Goal: Information Seeking & Learning: Learn about a topic

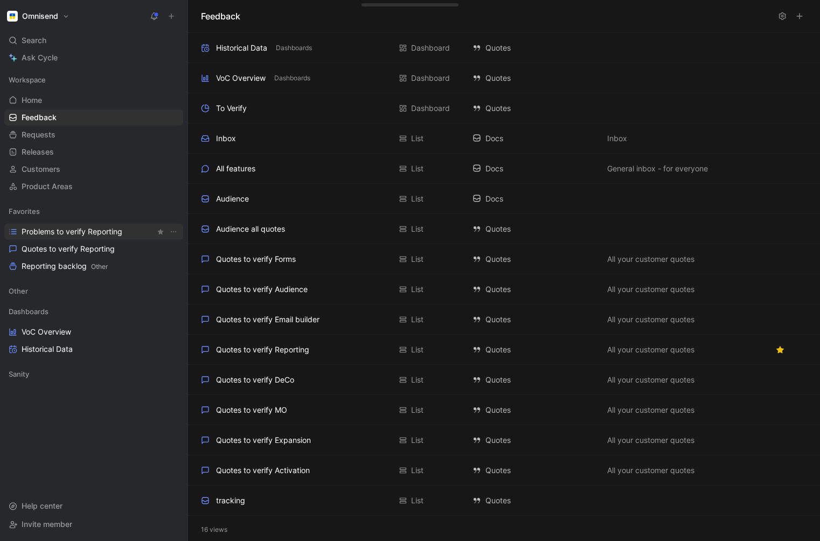
click at [68, 232] on span "Problems to verify Reporting" at bounding box center [72, 231] width 101 height 11
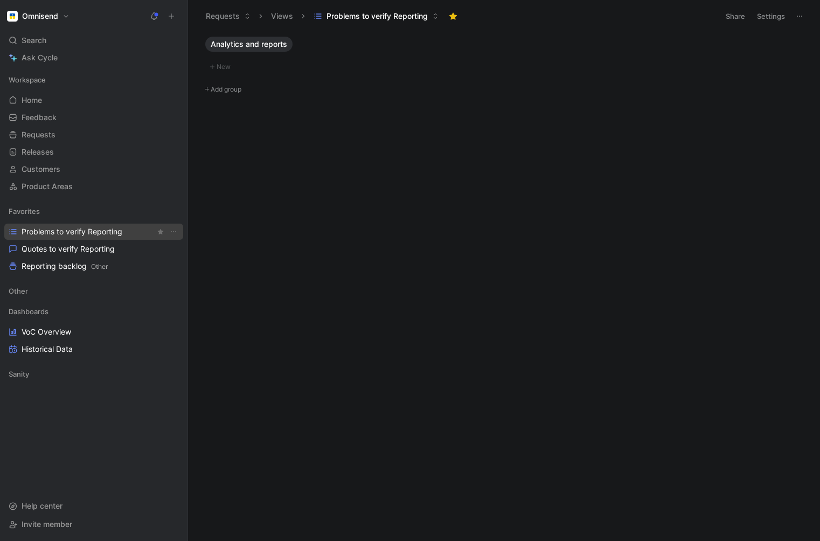
click at [59, 232] on span "Problems to verify Reporting" at bounding box center [72, 231] width 101 height 11
click at [55, 246] on span "Quotes to verify Reporting" at bounding box center [68, 248] width 93 height 11
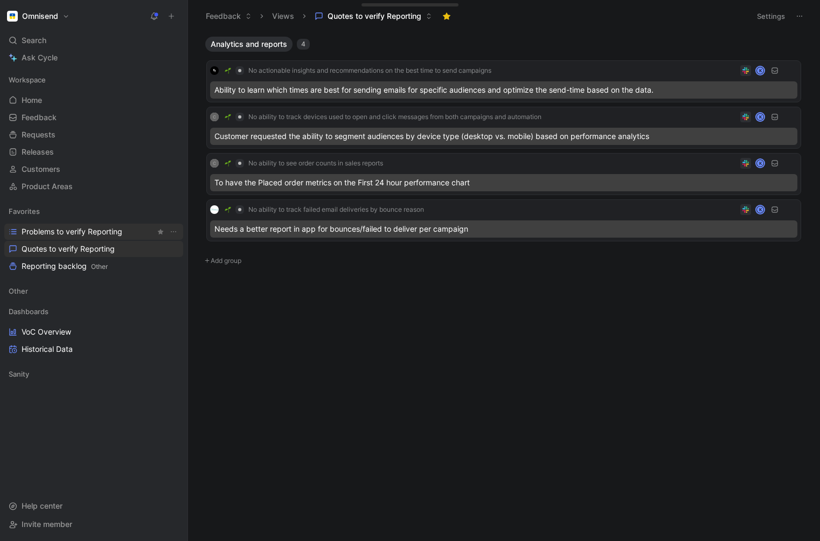
click at [59, 233] on span "Problems to verify Reporting" at bounding box center [72, 231] width 101 height 11
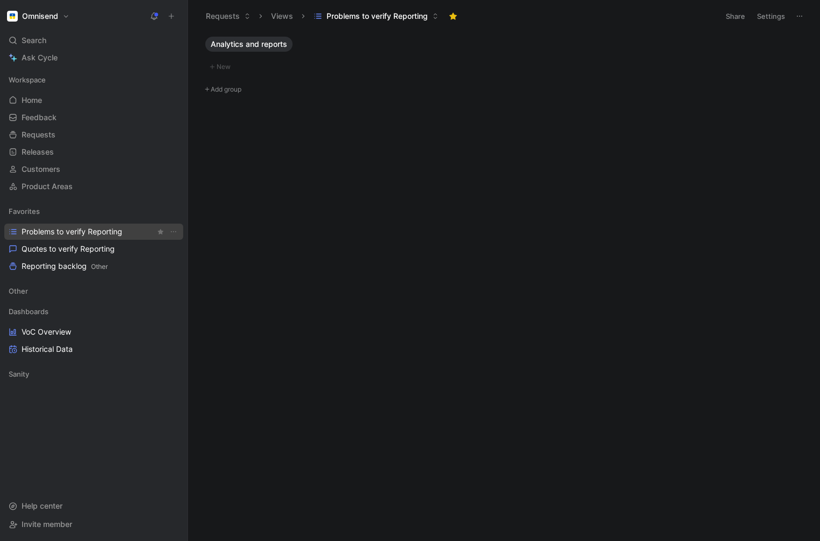
click at [59, 233] on span "Problems to verify Reporting" at bounding box center [72, 231] width 101 height 11
click at [53, 251] on span "Quotes to verify Reporting" at bounding box center [68, 248] width 93 height 11
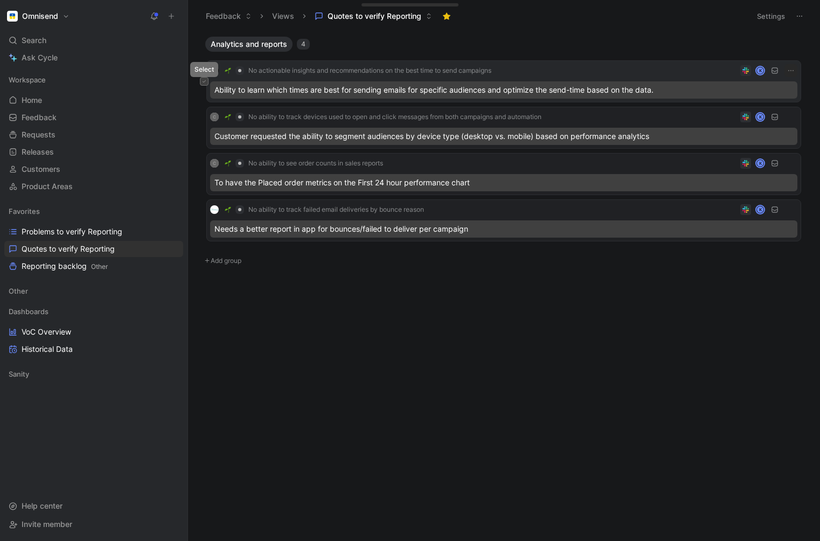
click at [203, 81] on icon at bounding box center [204, 81] width 4 height 4
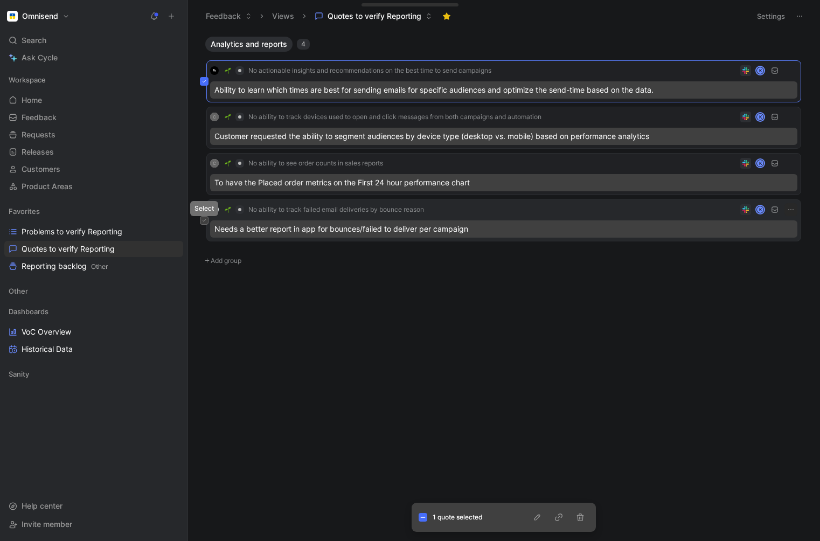
click at [204, 222] on icon at bounding box center [204, 220] width 4 height 4
click at [536, 516] on icon "button" at bounding box center [537, 517] width 6 height 6
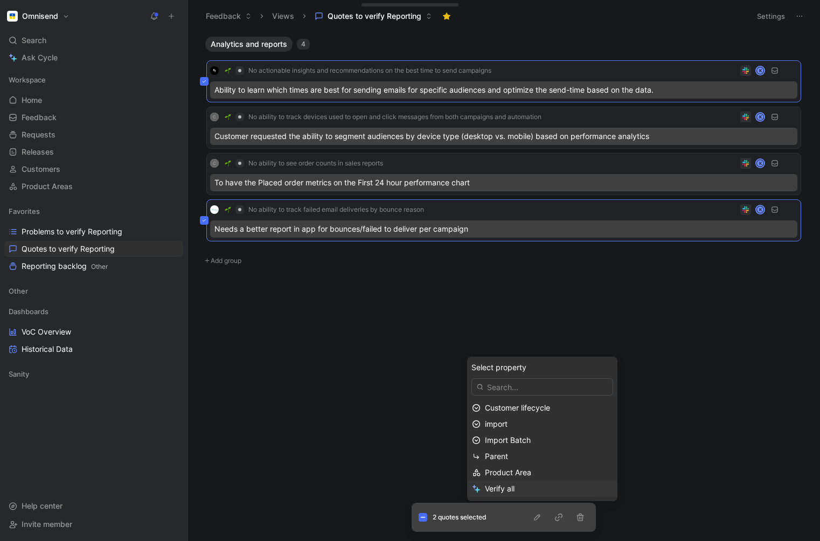
click at [500, 490] on span "Verify all" at bounding box center [500, 488] width 30 height 9
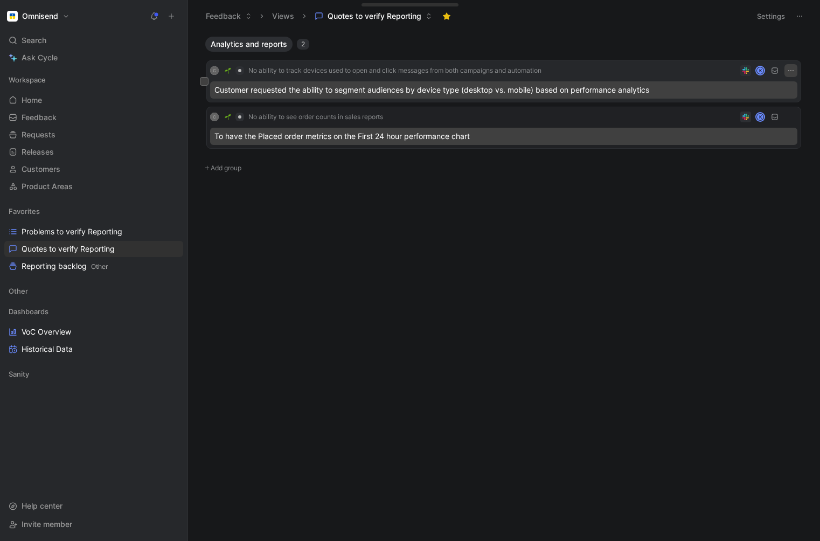
click at [788, 68] on icon "button" at bounding box center [790, 70] width 9 height 9
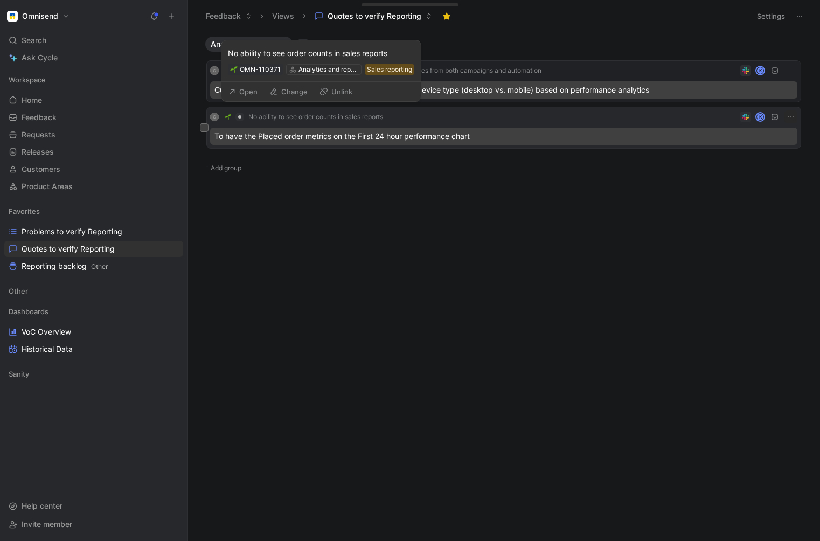
click at [351, 117] on span "No ability to see order counts in sales reports" at bounding box center [315, 117] width 135 height 9
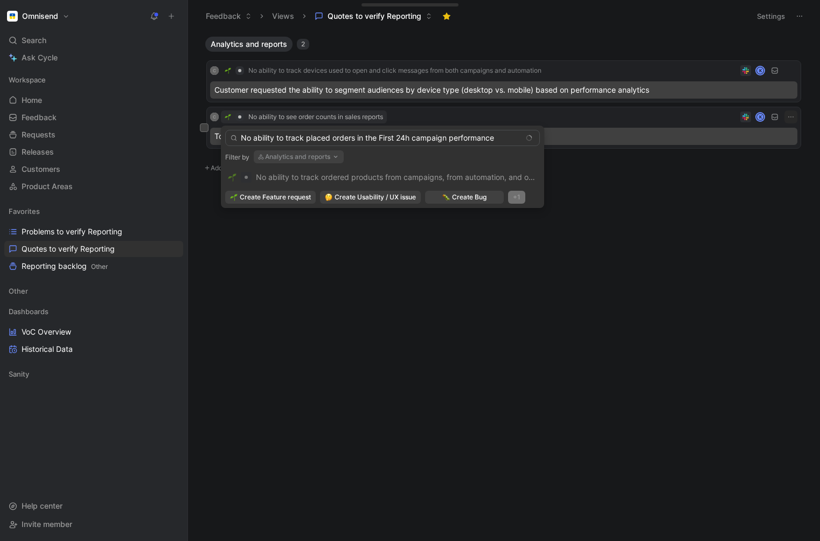
click at [429, 139] on input "No ability to track placed orders in the First 24h campaign performance" at bounding box center [382, 138] width 315 height 16
click at [475, 141] on input "No ability to track placed orders in the First 24h performance" at bounding box center [382, 138] width 315 height 16
type input "No ability to track placed orders in the First 24h performance graph in individ…"
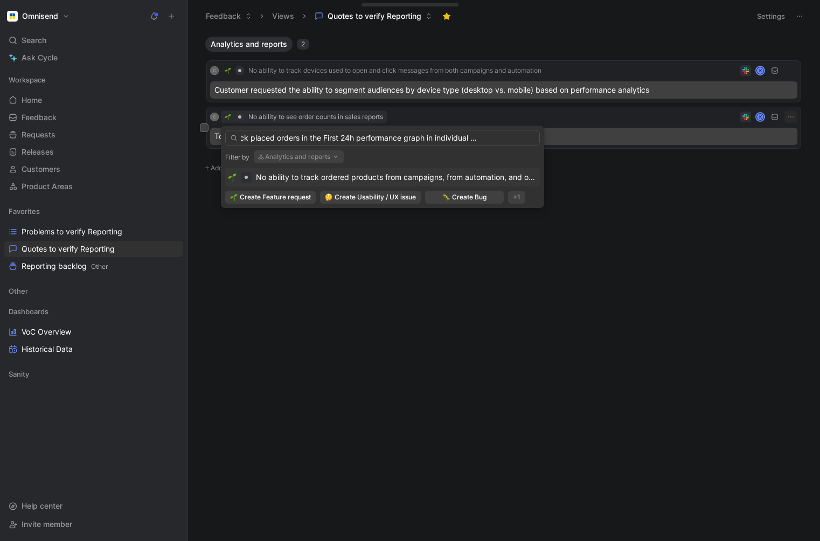
click at [233, 177] on img at bounding box center [232, 177] width 9 height 9
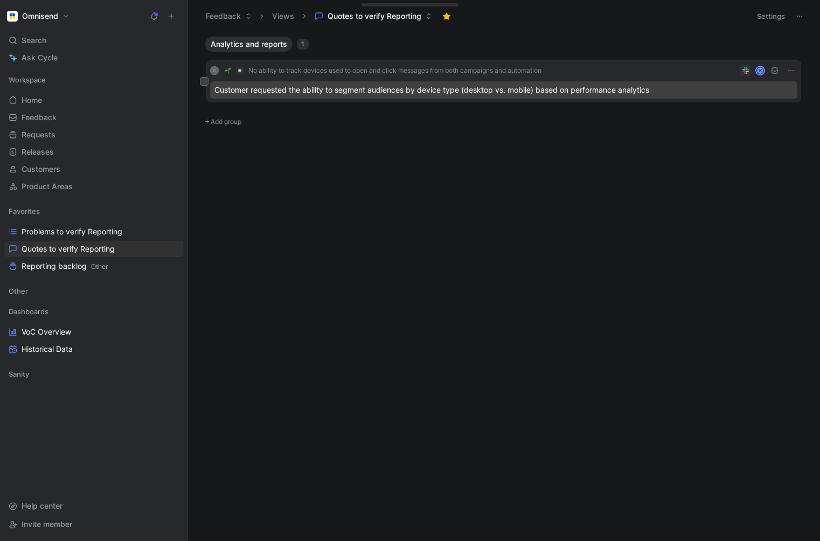
click at [481, 86] on div "Customer requested the ability to segment audiences by device type (desktop vs.…" at bounding box center [503, 89] width 587 height 17
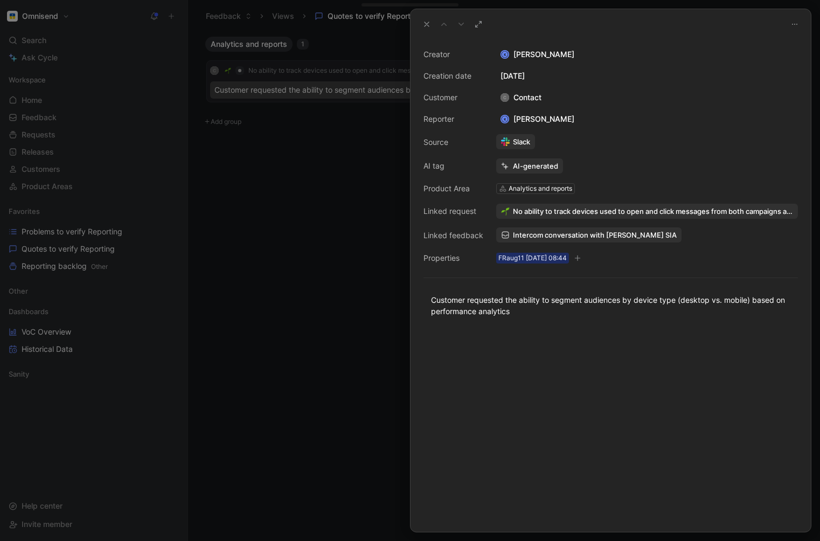
click at [342, 234] on div at bounding box center [410, 270] width 820 height 541
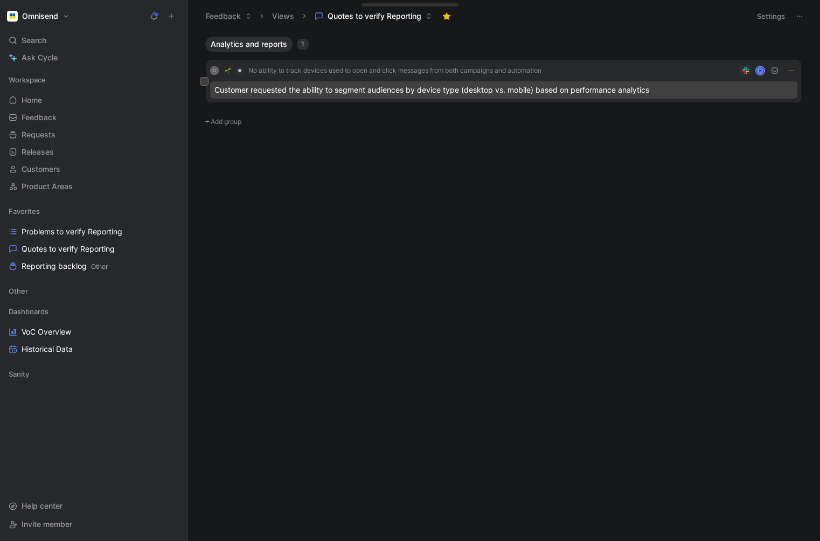
click at [351, 91] on div "Customer requested the ability to segment audiences by device type (desktop vs.…" at bounding box center [503, 89] width 587 height 17
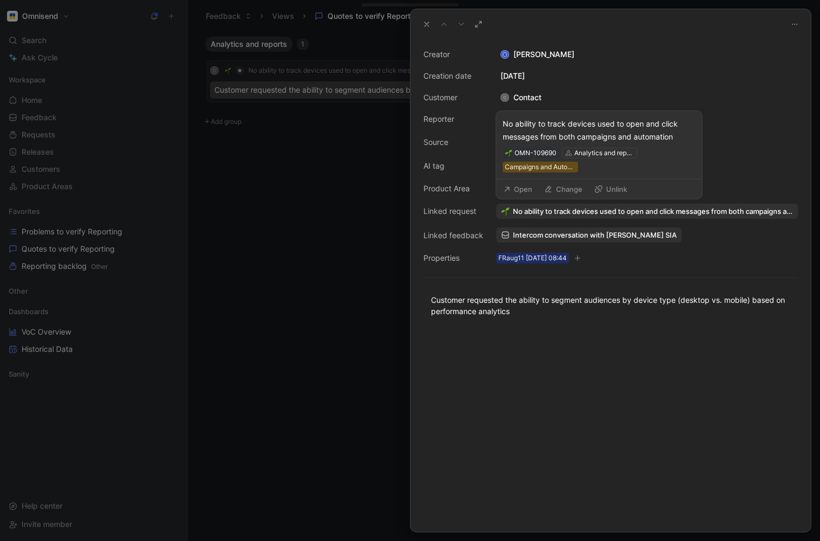
click at [541, 213] on span "No ability to track devices used to open and click messages from both campaigns…" at bounding box center [653, 211] width 280 height 10
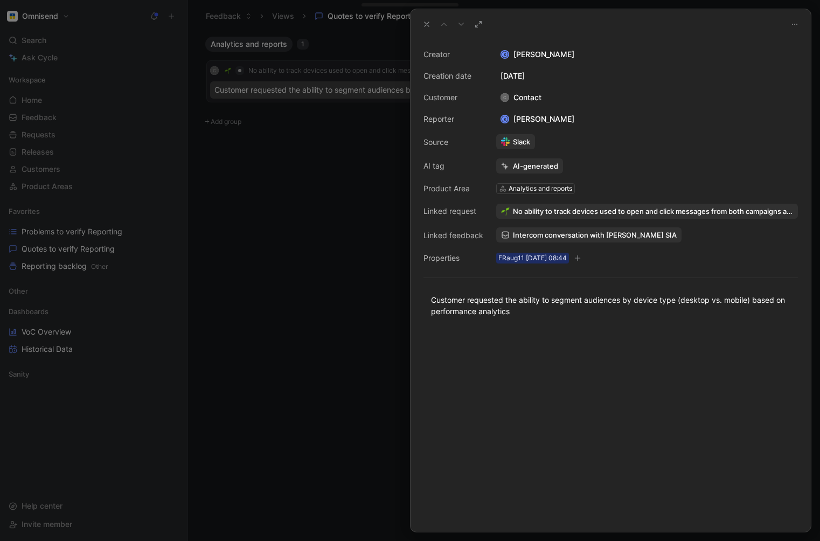
click at [525, 398] on div at bounding box center [610, 430] width 400 height 203
click at [309, 351] on div at bounding box center [410, 270] width 820 height 541
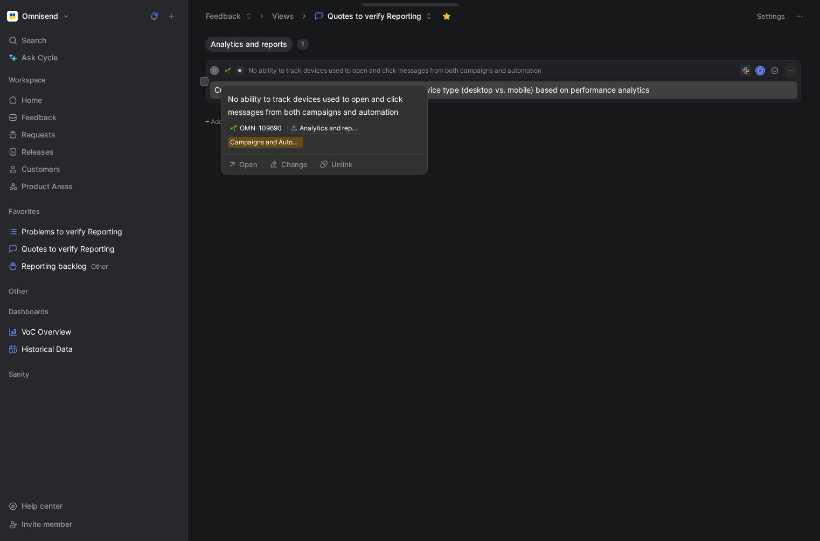
click at [247, 165] on button "Open" at bounding box center [243, 164] width 39 height 15
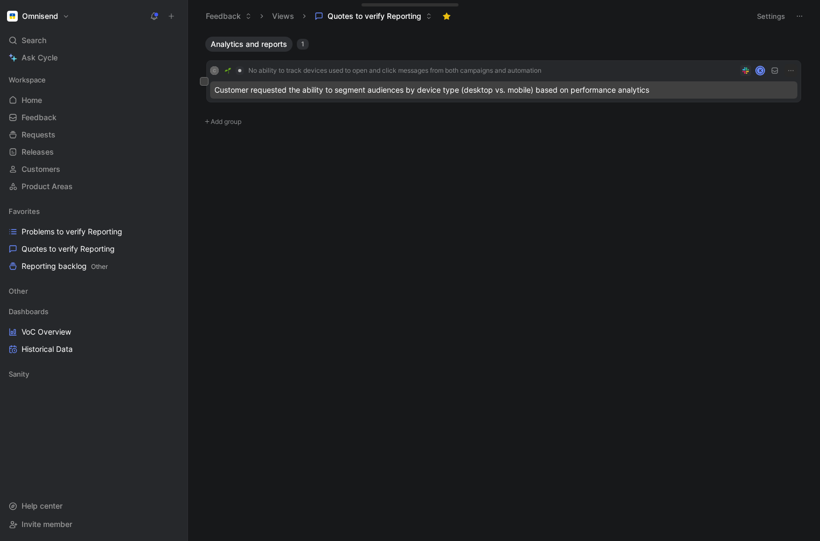
click at [428, 92] on div "Customer requested the ability to segment audiences by device type (desktop vs.…" at bounding box center [503, 89] width 587 height 17
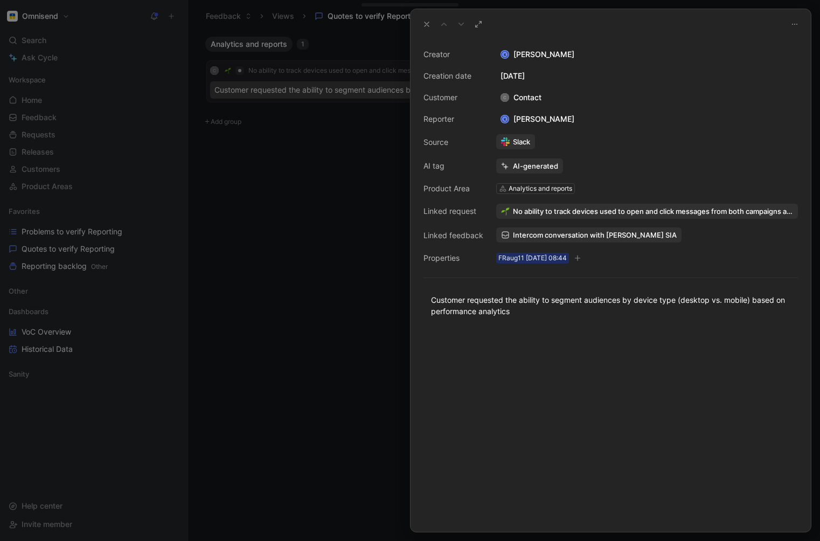
click at [544, 208] on span "No ability to track devices used to open and click messages from both campaigns…" at bounding box center [653, 211] width 280 height 10
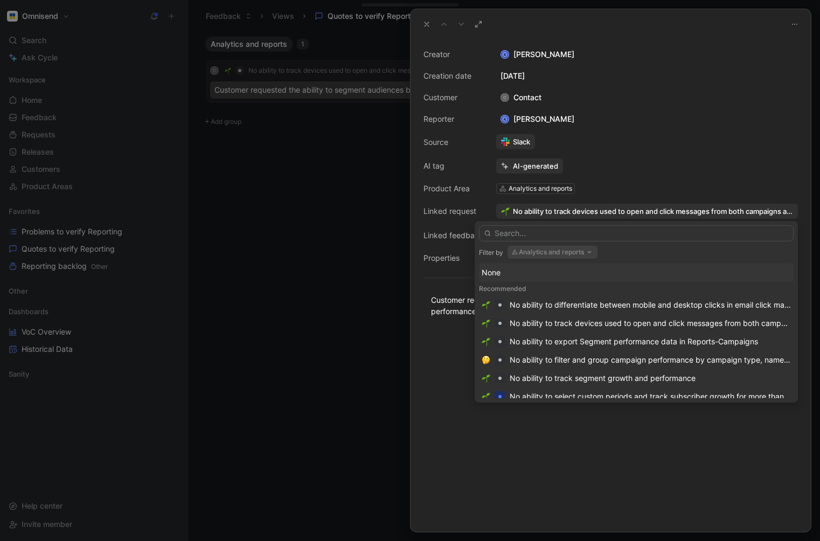
click at [496, 269] on div "None" at bounding box center [635, 272] width 309 height 13
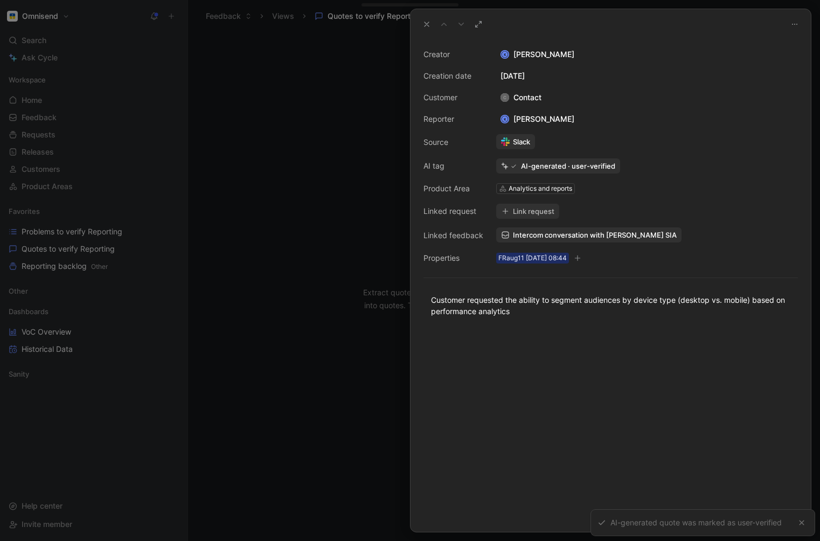
click at [527, 187] on div "Analytics and reports" at bounding box center [540, 188] width 64 height 11
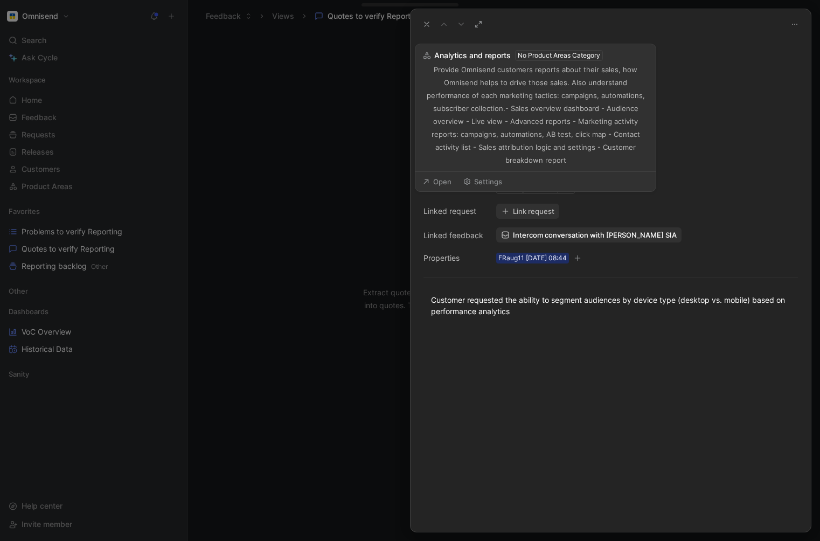
click at [576, 380] on div at bounding box center [610, 430] width 400 height 203
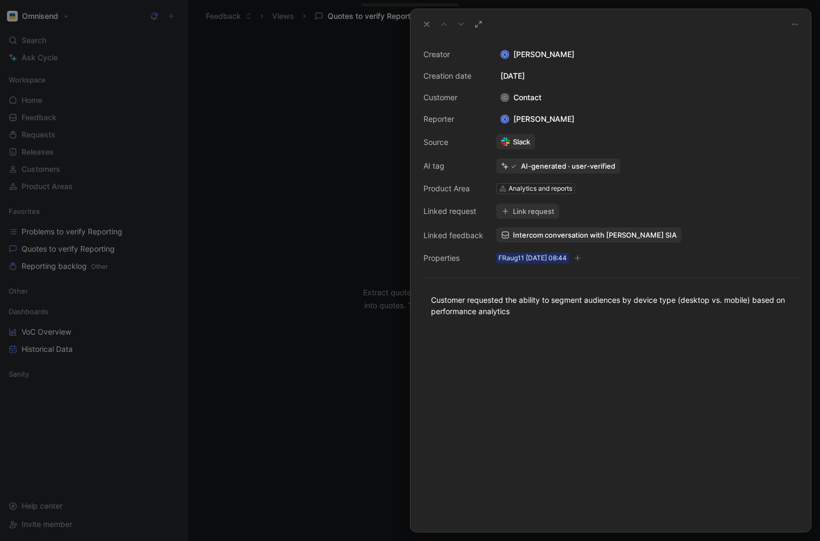
click at [509, 188] on div "Analytics and reports" at bounding box center [540, 188] width 64 height 11
click at [555, 411] on div at bounding box center [610, 430] width 400 height 203
click at [518, 186] on div "Analytics and reports" at bounding box center [540, 188] width 64 height 11
click at [595, 394] on div at bounding box center [610, 430] width 400 height 203
click at [554, 162] on div "AI-generated · user-verified" at bounding box center [568, 166] width 94 height 10
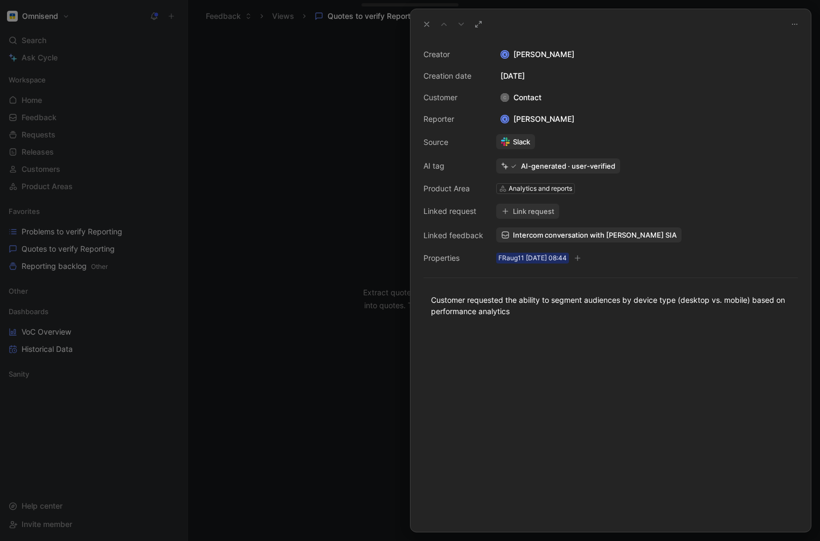
click at [548, 167] on div "AI-generated · user-verified" at bounding box center [568, 166] width 94 height 10
click at [530, 189] on div "Analytics and reports" at bounding box center [540, 188] width 64 height 11
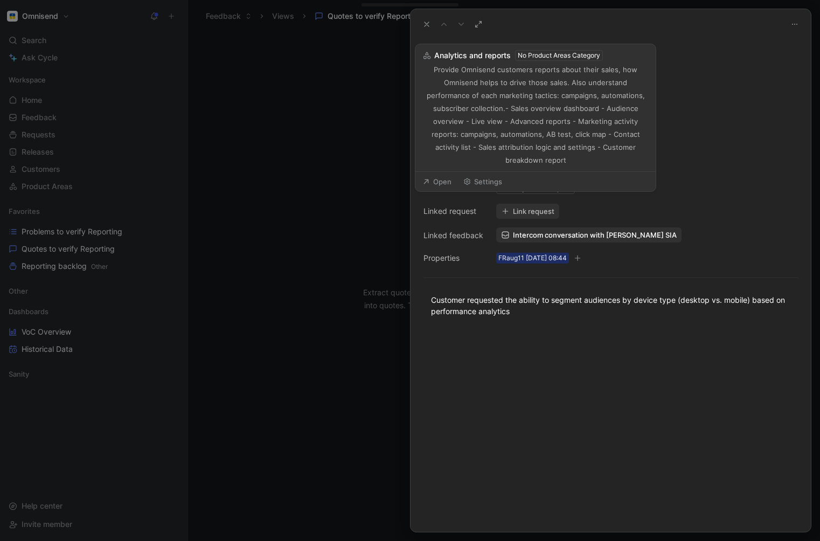
click at [488, 174] on button "Settings" at bounding box center [482, 181] width 48 height 15
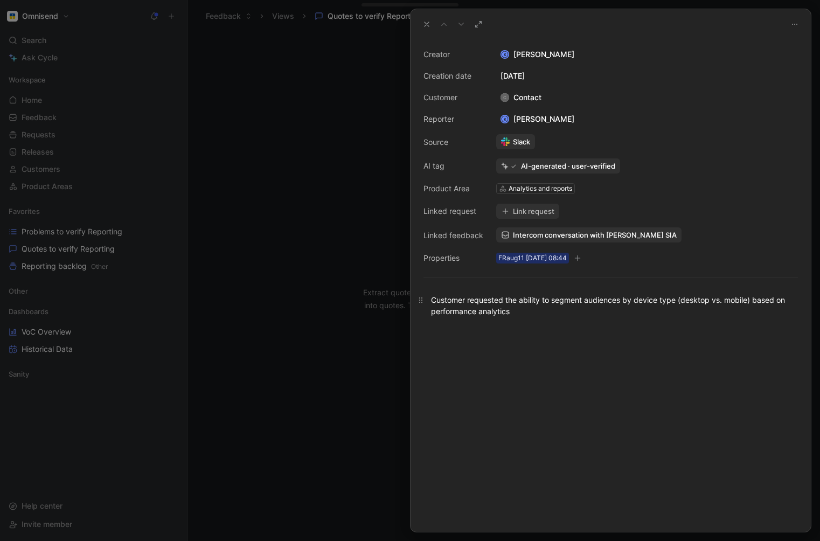
click at [489, 304] on div "Customer requested the ability to segment audiences by device type (desktop vs.…" at bounding box center [610, 305] width 359 height 23
click at [568, 303] on div "Customer requested the ability to segment audiences by device type (desktop vs.…" at bounding box center [610, 305] width 359 height 23
click at [549, 233] on span "Intercom conversation with [PERSON_NAME] SIA" at bounding box center [595, 235] width 164 height 10
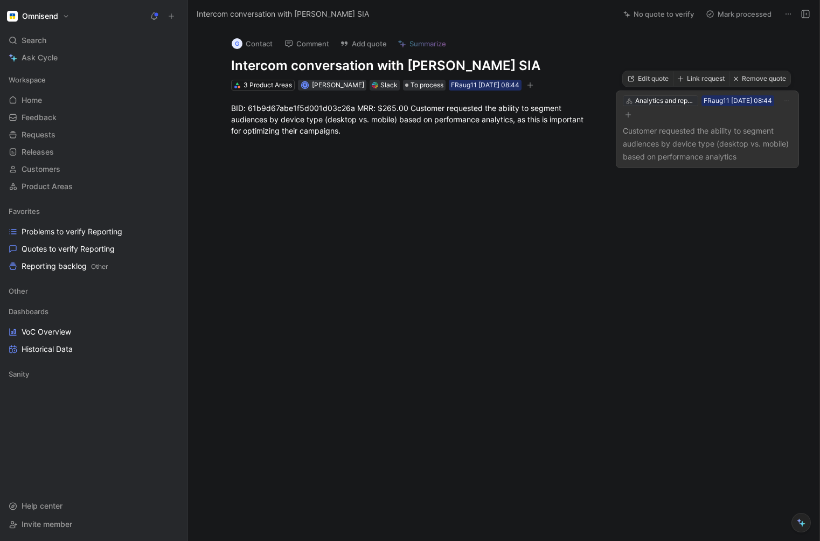
click at [652, 99] on div "Analytics and reports" at bounding box center [665, 100] width 60 height 11
type input "d"
type input "segm"
click at [653, 143] on span "Profiles &" at bounding box center [643, 140] width 33 height 9
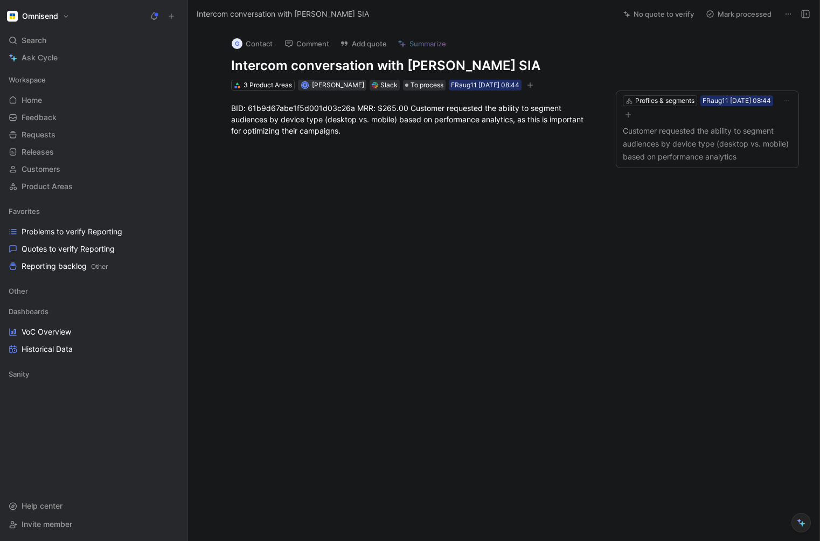
click at [632, 347] on div "G Contact Comment Add quote Summarize Intercom conversation with [PERSON_NAME] …" at bounding box center [503, 284] width 631 height 513
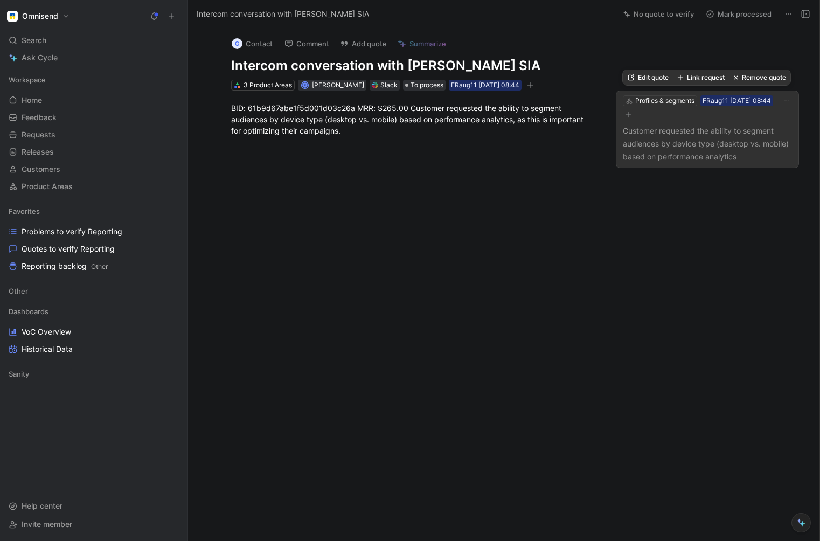
click at [695, 135] on p "Customer requested the ability to segment audiences by device type (desktop vs.…" at bounding box center [707, 143] width 169 height 39
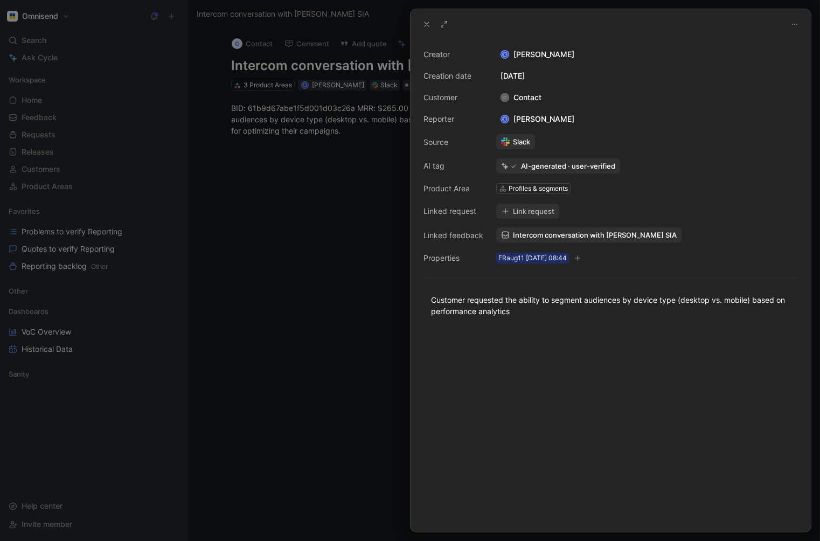
click at [352, 220] on div at bounding box center [410, 270] width 820 height 541
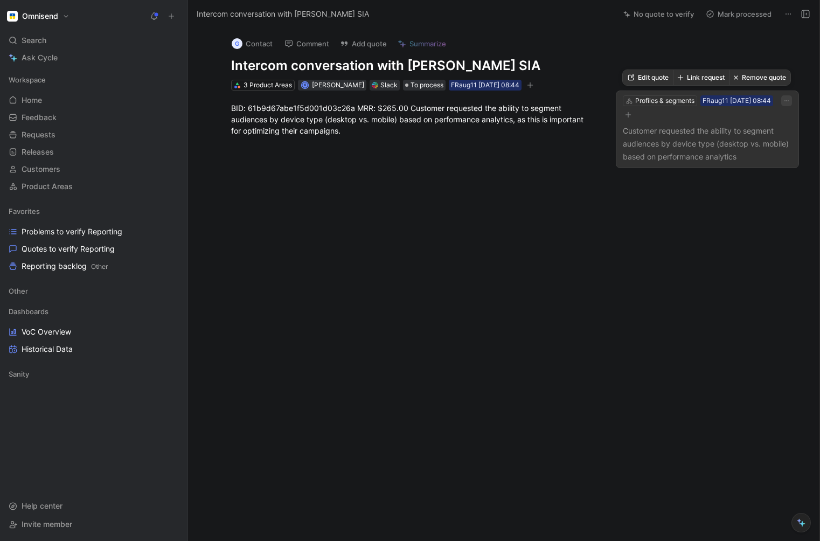
click at [788, 101] on icon "button" at bounding box center [786, 101] width 4 height 1
click at [790, 10] on icon at bounding box center [788, 14] width 9 height 9
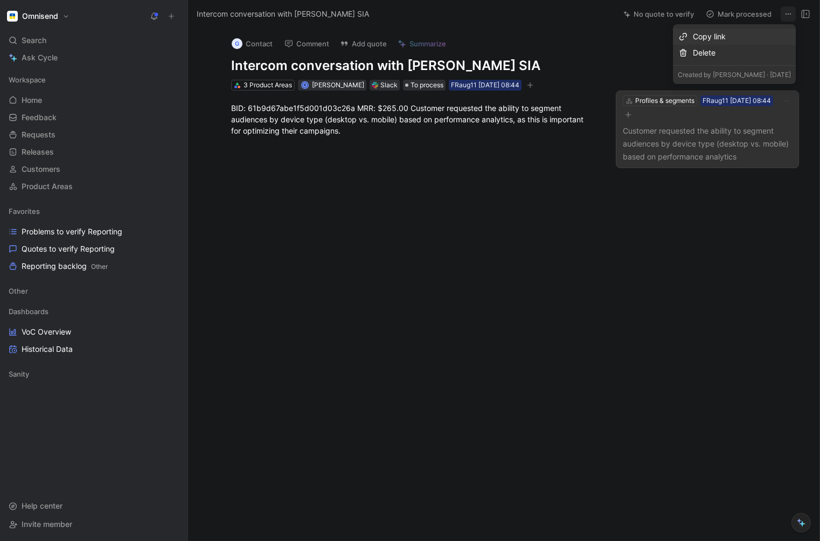
click at [718, 39] on div "Copy link" at bounding box center [742, 36] width 98 height 13
